Goal: Find specific page/section: Find specific page/section

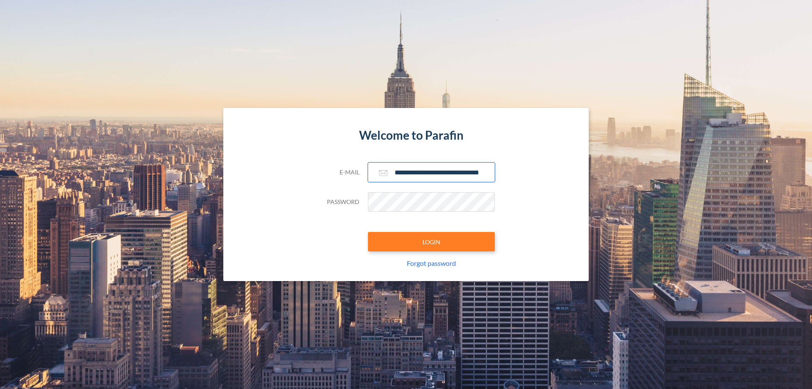
type input "**********"
click at [431, 241] on button "LOGIN" at bounding box center [431, 241] width 127 height 19
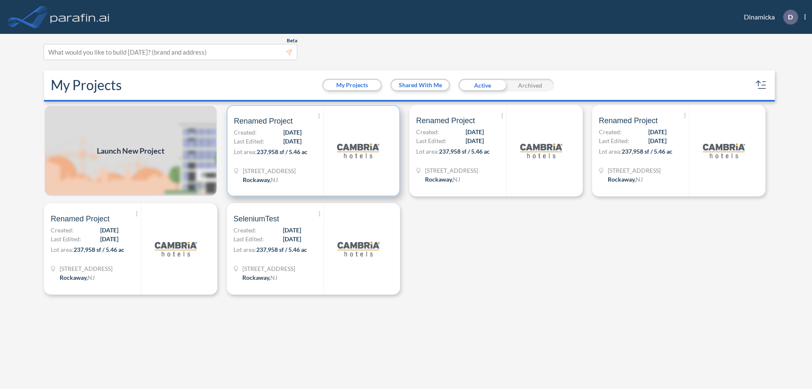
scroll to position [2, 0]
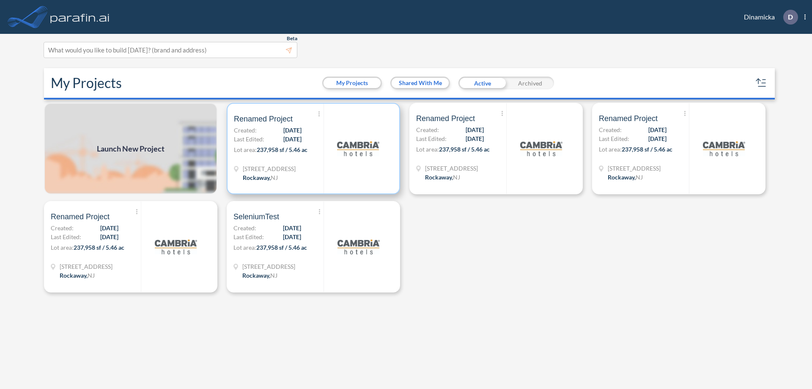
click at [313, 148] on p "Lot area: 237,958 sf / 5.46 ac" at bounding box center [279, 151] width 90 height 12
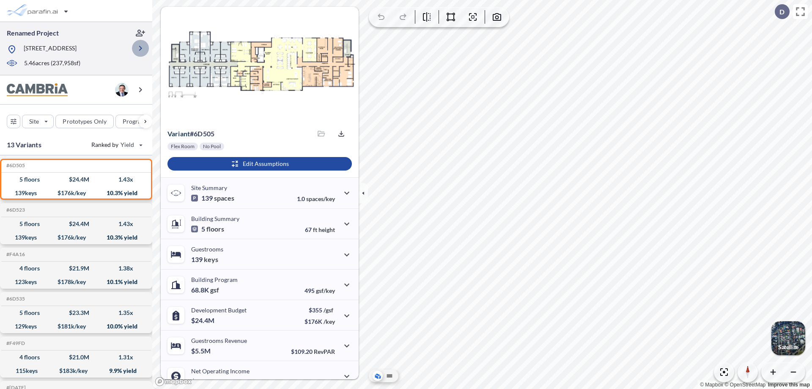
click at [140, 48] on icon "button" at bounding box center [140, 48] width 10 height 10
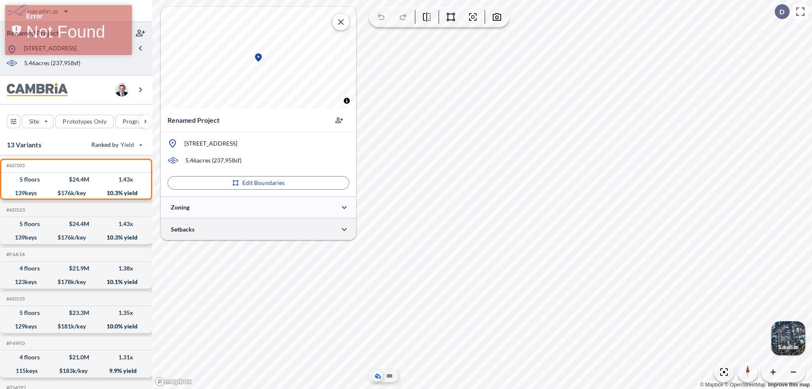
click at [258, 229] on div at bounding box center [258, 229] width 195 height 22
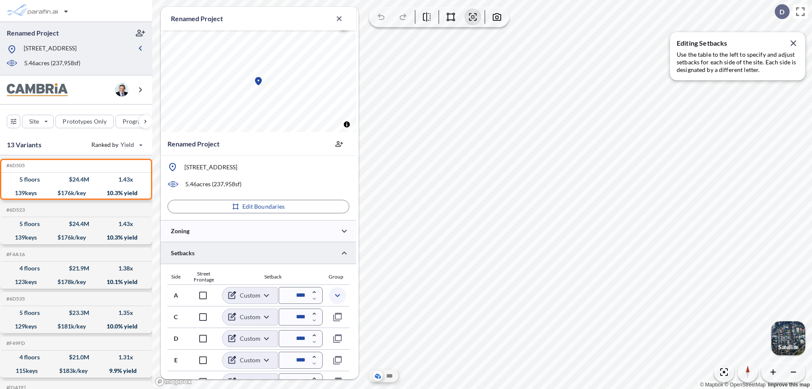
scroll to position [229, 0]
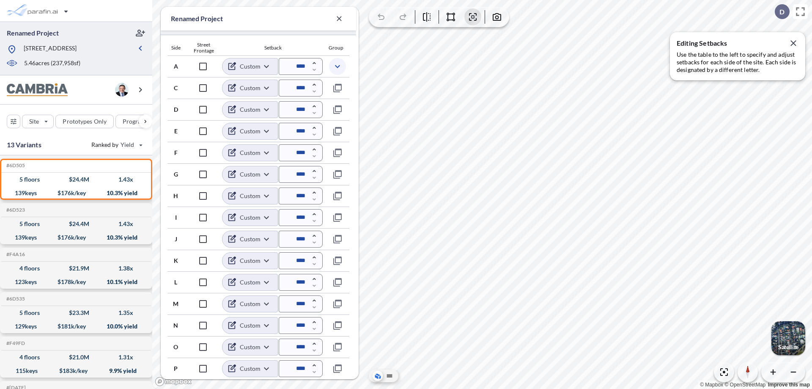
click at [337, 66] on icon "button" at bounding box center [337, 66] width 10 height 10
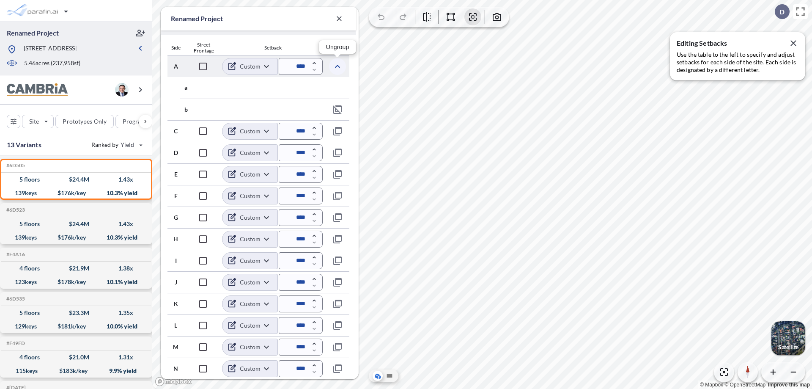
scroll to position [272, 0]
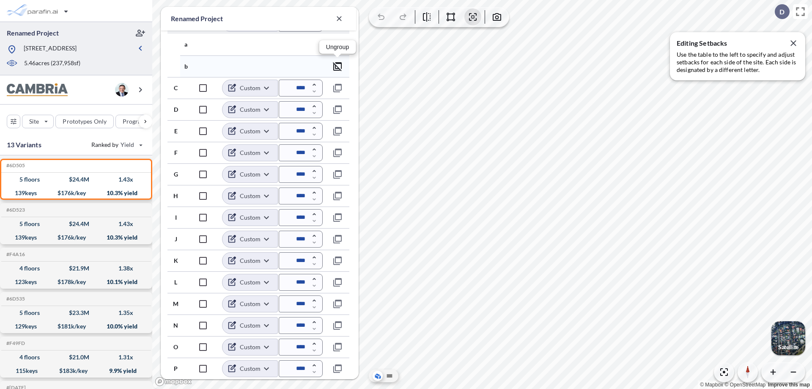
click at [337, 66] on icon "button" at bounding box center [337, 66] width 10 height 10
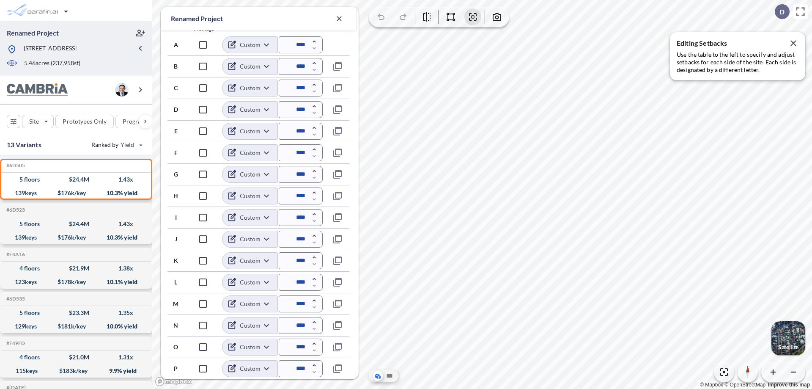
scroll to position [250, 0]
